Goal: Transaction & Acquisition: Subscribe to service/newsletter

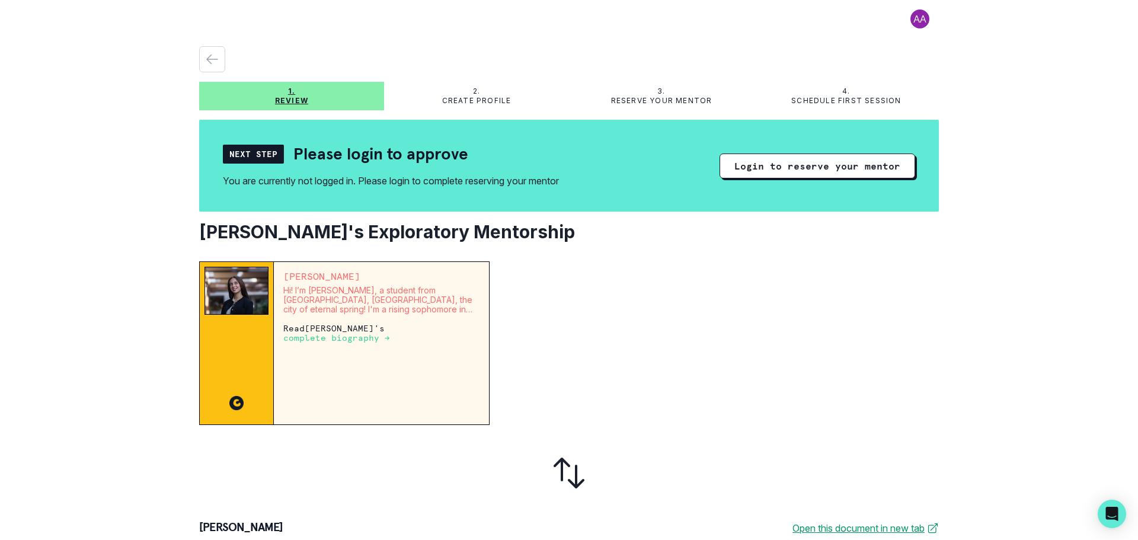
click at [335, 354] on div "[PERSON_NAME] Hi! I’m [PERSON_NAME], a student from [GEOGRAPHIC_DATA], [GEOGRAP…" at bounding box center [381, 343] width 215 height 162
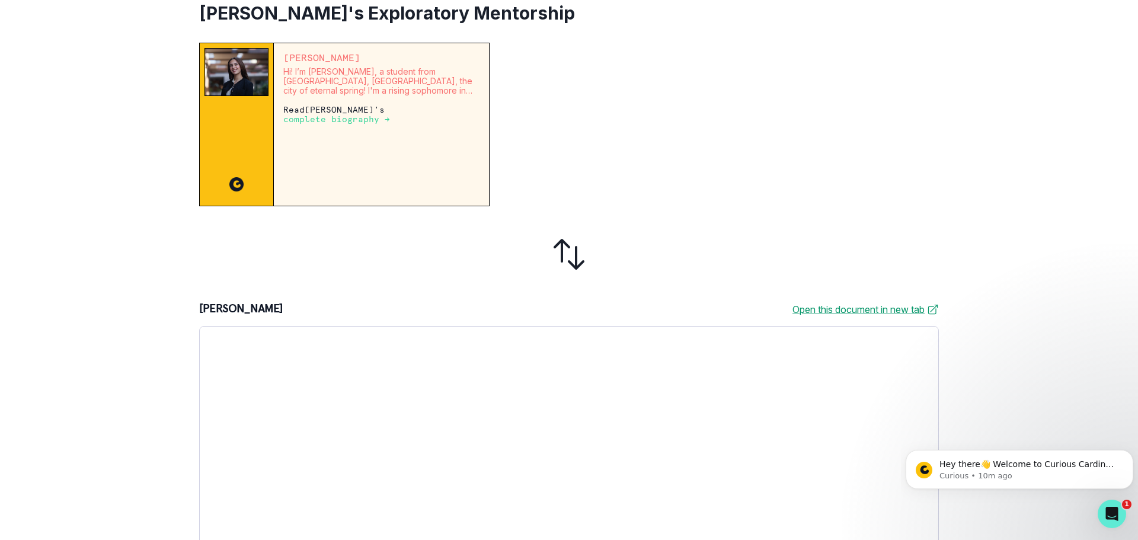
scroll to position [23, 0]
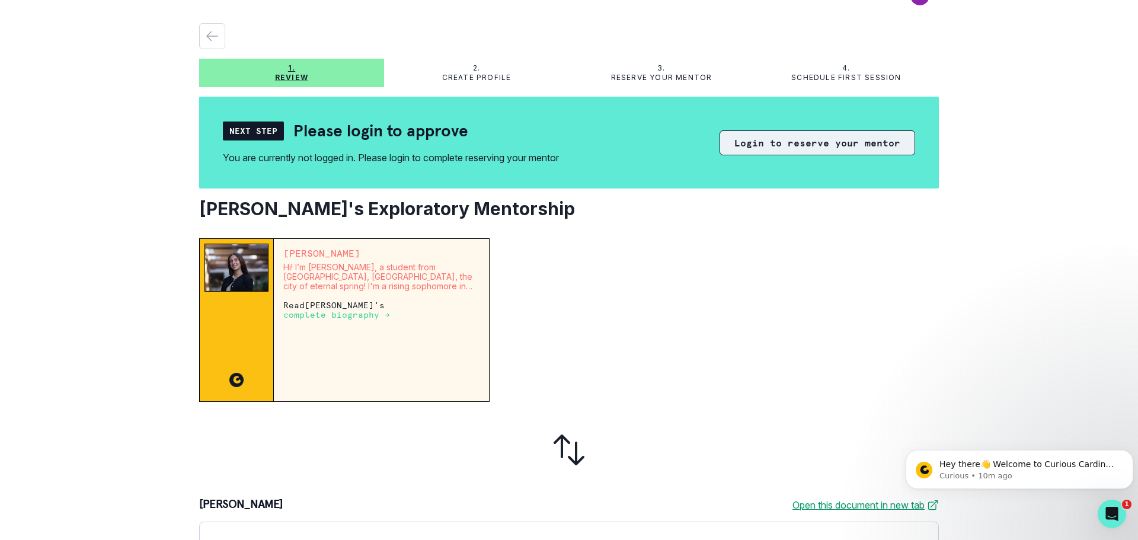
click at [776, 139] on button "Login to reserve your mentor" at bounding box center [817, 142] width 196 height 25
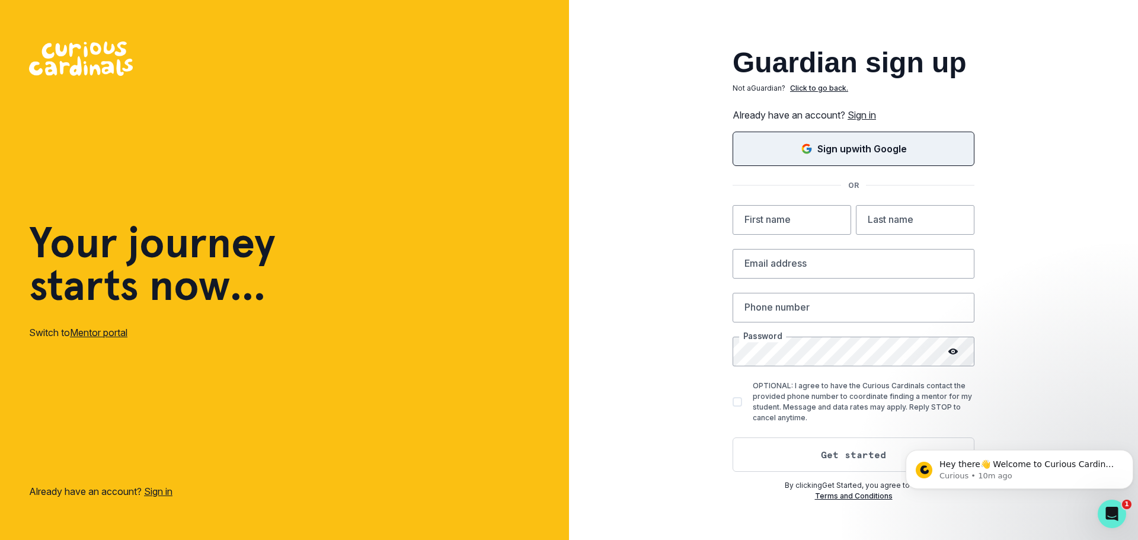
click at [851, 145] on p "Sign up with Google" at bounding box center [861, 149] width 89 height 14
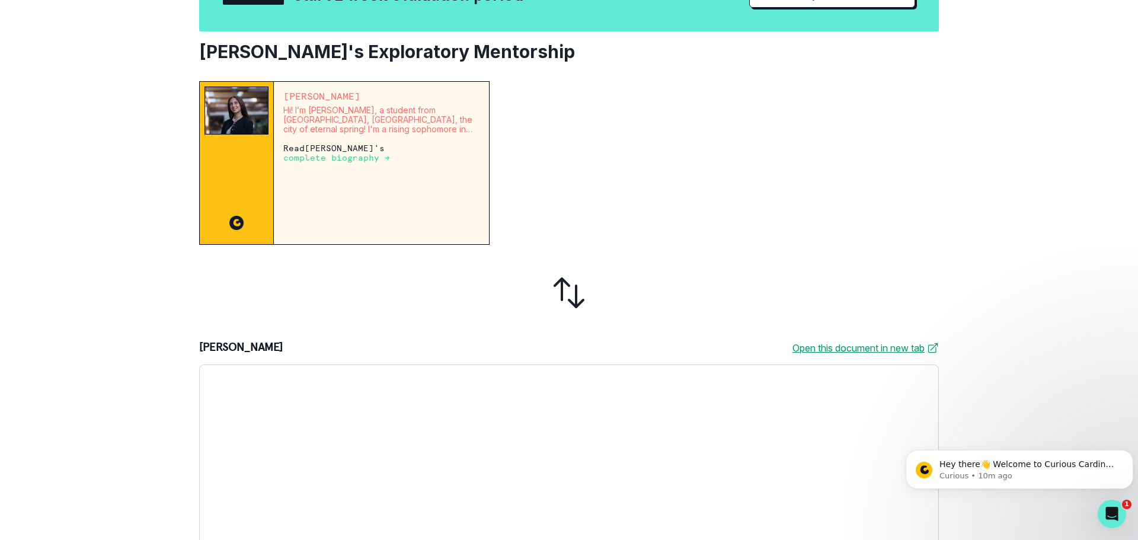
scroll to position [63, 0]
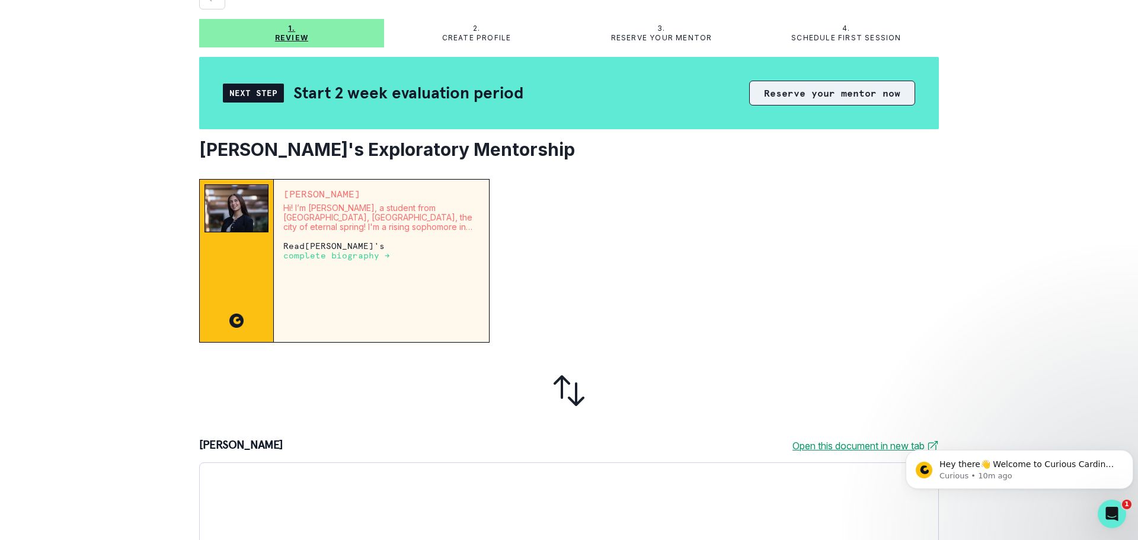
click at [813, 98] on button "Reserve your mentor now" at bounding box center [832, 93] width 166 height 25
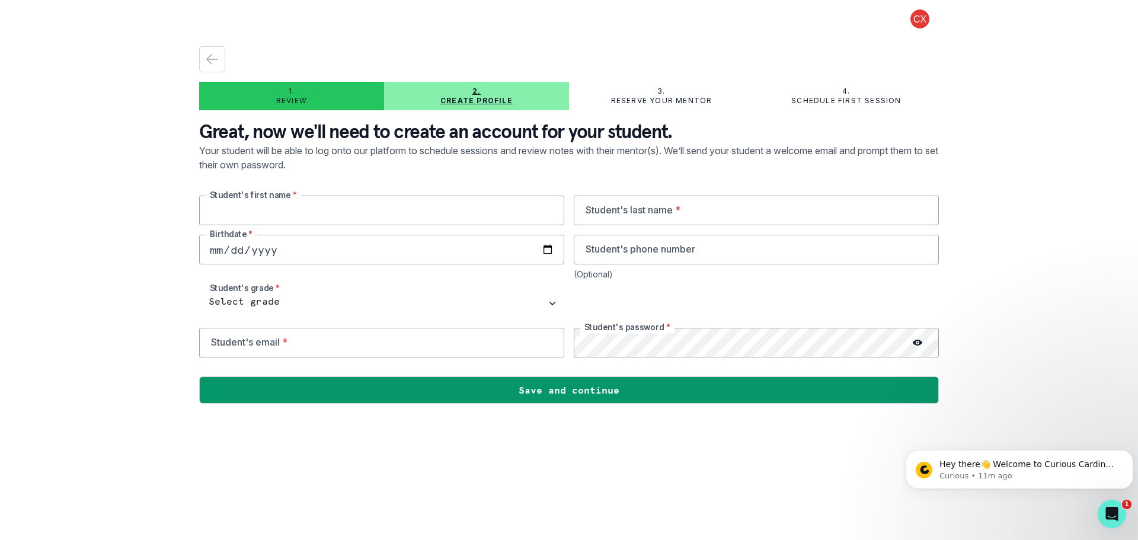
click at [407, 202] on input "text" at bounding box center [381, 211] width 365 height 30
type input "[PERSON_NAME]"
type input "Ou"
type input "[DATE]"
click at [722, 254] on input "tel" at bounding box center [756, 250] width 365 height 30
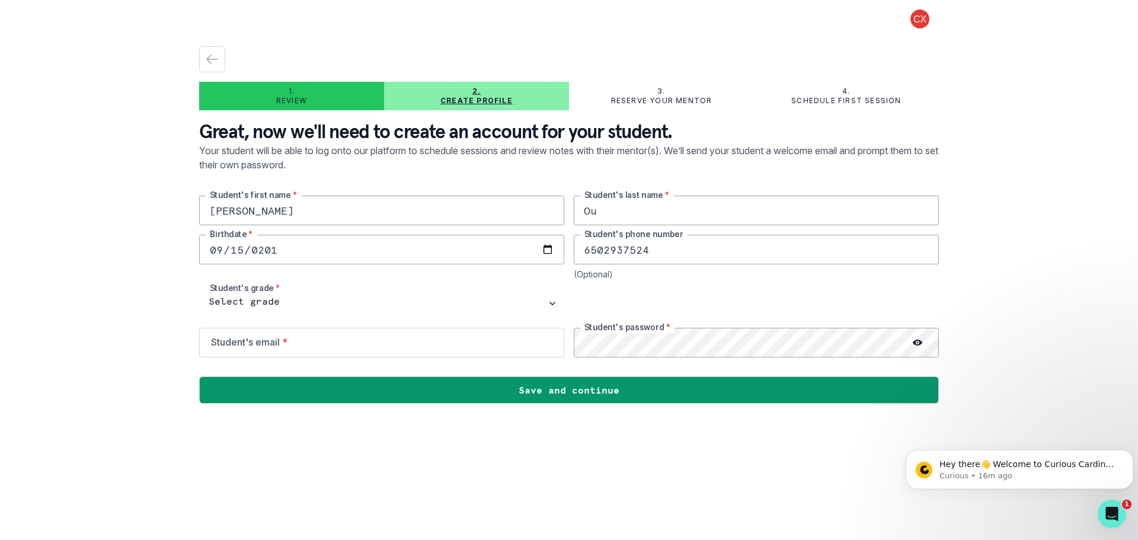
type input "6502937524"
click at [341, 347] on input "email" at bounding box center [381, 343] width 365 height 30
type input "[EMAIL_ADDRESS][DOMAIN_NAME]"
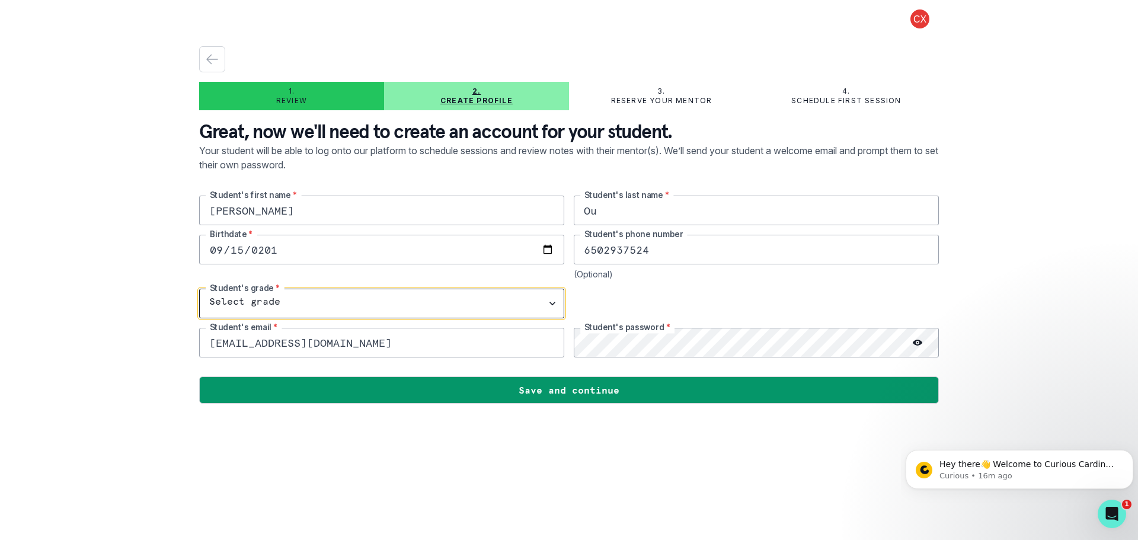
click at [445, 297] on select "Select grade 1st Grade 2nd Grade 3rd Grade 4th Grade 5th Grade 6th Grade 7th Gr…" at bounding box center [381, 304] width 365 height 30
select select "9th Grade"
click at [199, 289] on select "Select grade 1st Grade 2nd Grade 3rd Grade 4th Grade 5th Grade 6th Grade 7th Gr…" at bounding box center [381, 304] width 365 height 30
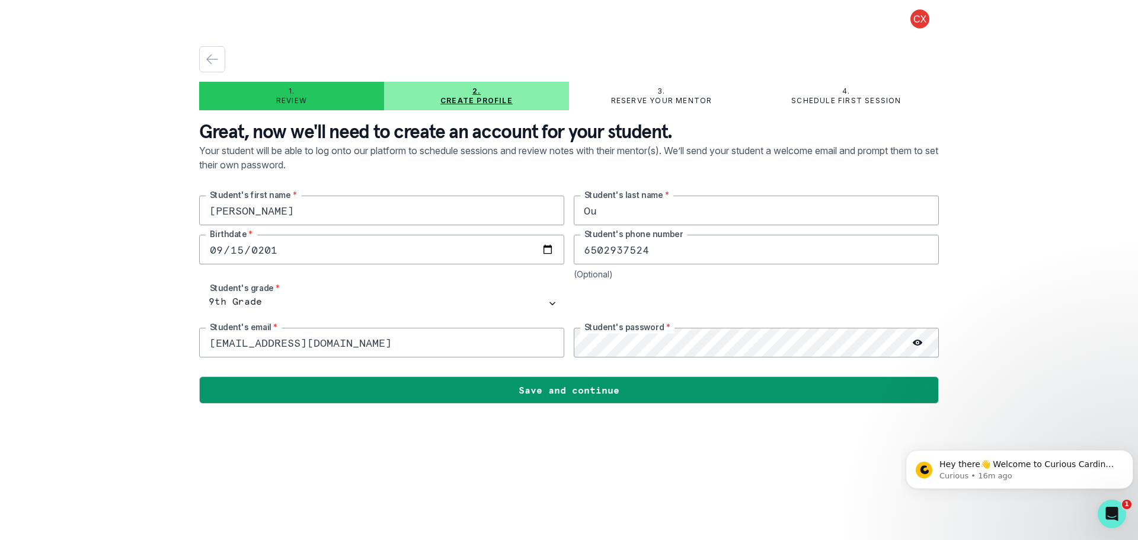
click at [917, 345] on icon at bounding box center [917, 343] width 9 height 6
click at [540, 348] on div "[PERSON_NAME]'s first name * Ou Student's last name * [DEMOGRAPHIC_DATA] Birthd…" at bounding box center [569, 277] width 740 height 162
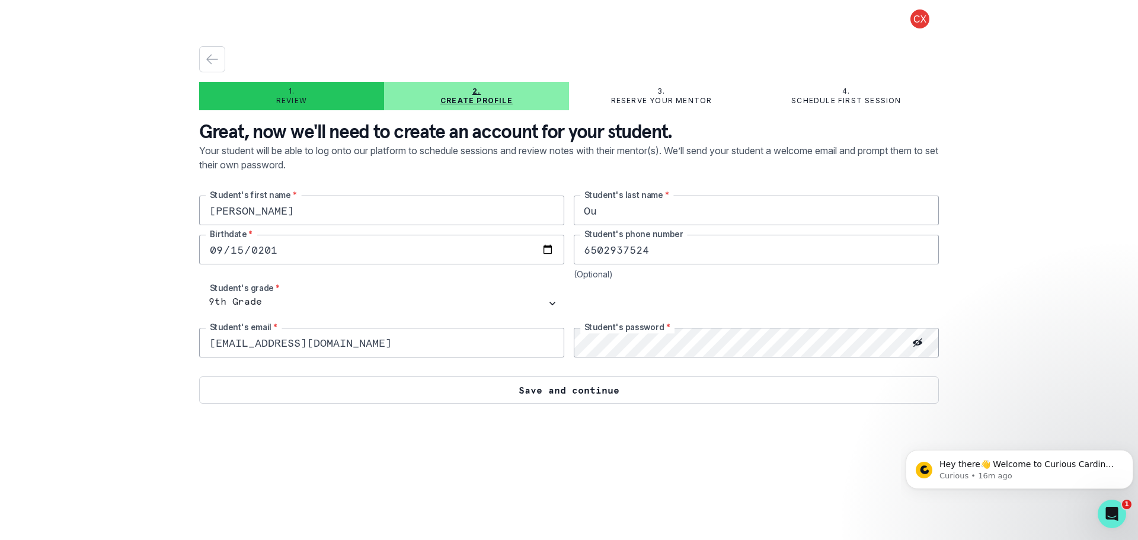
click at [838, 385] on button "Save and continue" at bounding box center [569, 389] width 740 height 27
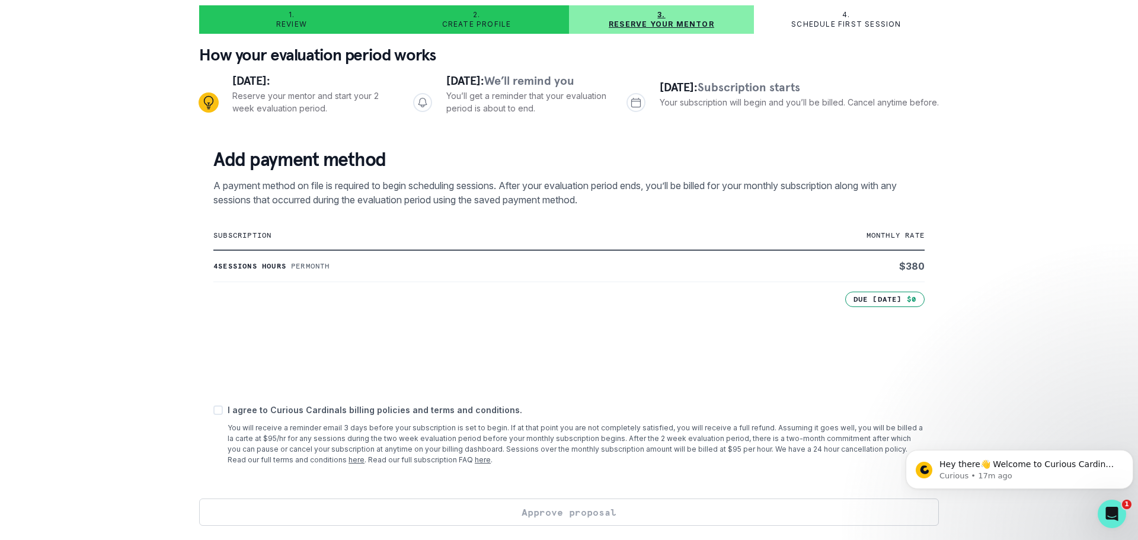
scroll to position [17, 0]
